Goal: Use online tool/utility: Utilize a website feature to perform a specific function

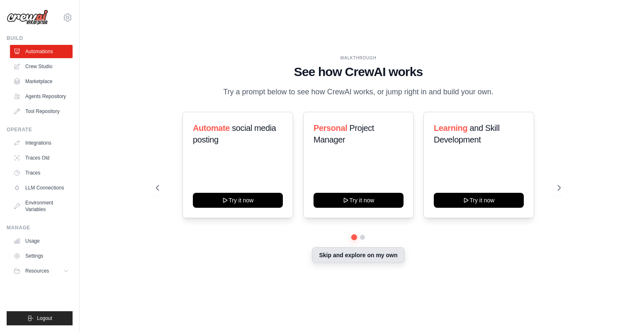
click at [388, 263] on button "Skip and explore on my own" at bounding box center [358, 255] width 93 height 16
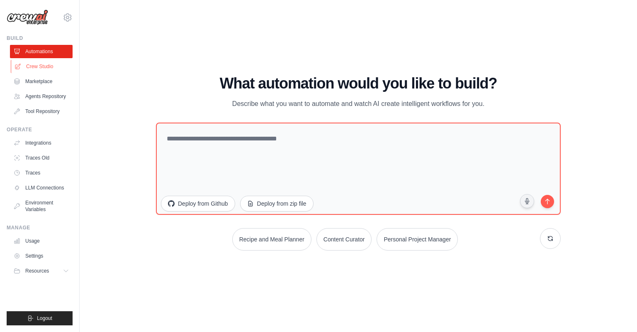
click at [50, 70] on link "Crew Studio" at bounding box center [42, 66] width 63 height 13
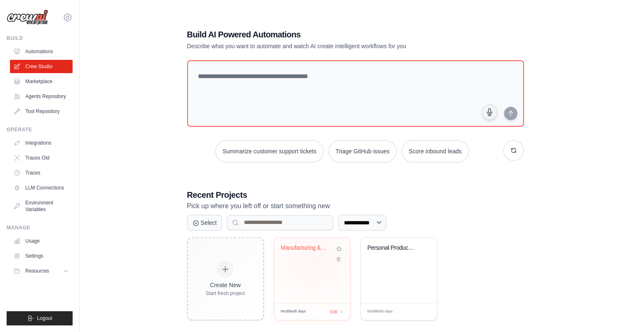
click at [313, 262] on div "Manufacturing & Automotive News Bot" at bounding box center [312, 270] width 76 height 66
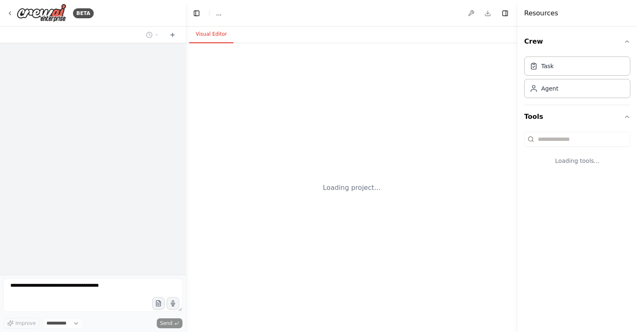
select select "****"
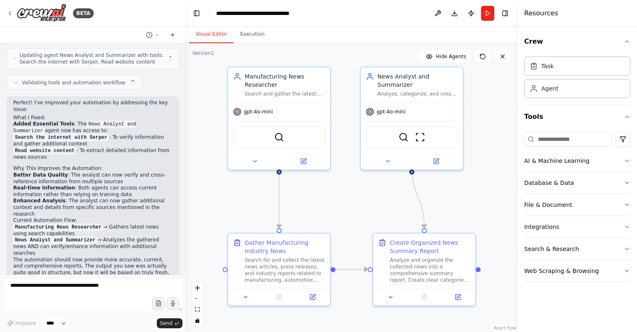
scroll to position [887, 0]
drag, startPoint x: 463, startPoint y: 222, endPoint x: 463, endPoint y: 204, distance: 18.3
click at [498, 80] on div ".deletable-edge-delete-btn { width: 20px; height: 20px; border: 0px solid #ffff…" at bounding box center [352, 187] width 332 height 288
click at [500, 55] on icon at bounding box center [503, 56] width 7 height 7
click at [501, 91] on div ".deletable-edge-delete-btn { width: 20px; height: 20px; border: 0px solid #ffff…" at bounding box center [352, 187] width 332 height 288
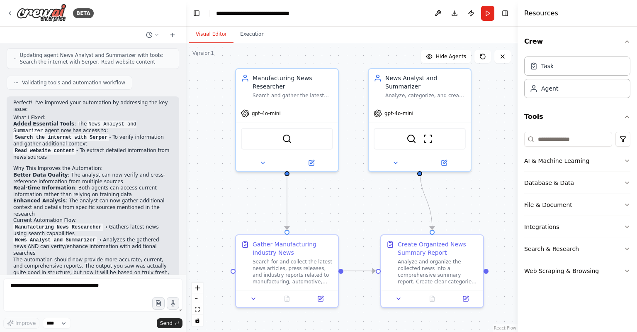
drag, startPoint x: 481, startPoint y: 151, endPoint x: 488, endPoint y: 153, distance: 7.8
click at [488, 153] on div ".deletable-edge-delete-btn { width: 20px; height: 20px; border: 0px solid #ffff…" at bounding box center [352, 187] width 332 height 288
